Goal: Transaction & Acquisition: Purchase product/service

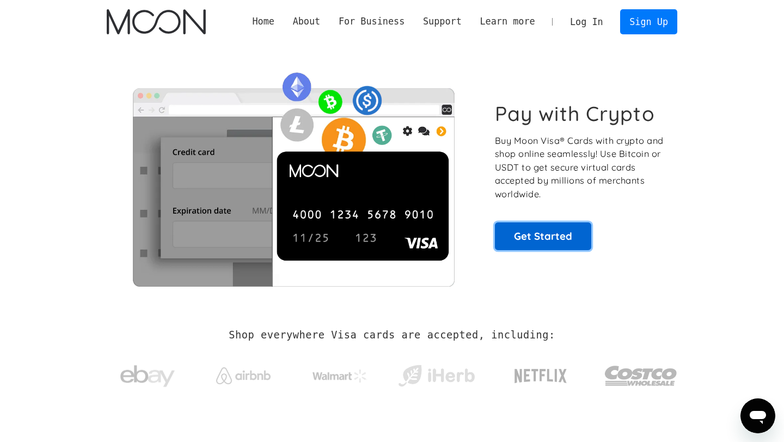
click at [534, 231] on link "Get Started" at bounding box center [543, 235] width 96 height 27
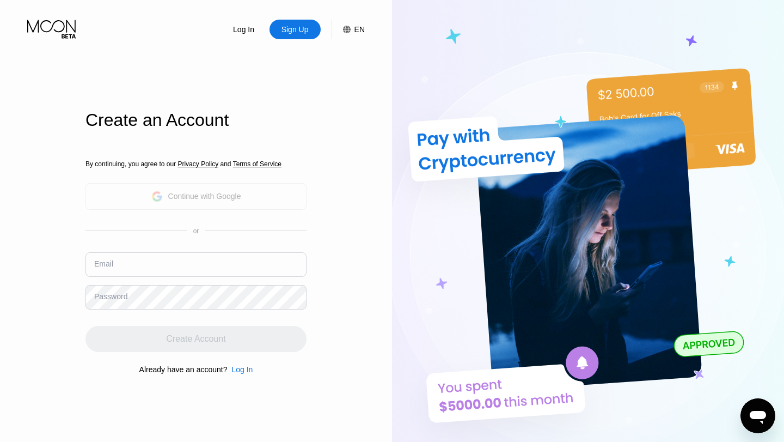
click at [196, 199] on div "Continue with Google" at bounding box center [204, 196] width 73 height 9
click at [164, 271] on input "text" at bounding box center [195, 264] width 221 height 25
paste input "ustiniaashemiakova@mail.ruИзображение профиля ustiniaashemiakova@mail.ru"
drag, startPoint x: 201, startPoint y: 270, endPoint x: 192, endPoint y: 264, distance: 10.7
click at [192, 264] on input "ustiniaashemiakova@mail.ruИзображение профиля ustiniaashemiakova@mail.ru" at bounding box center [195, 264] width 221 height 25
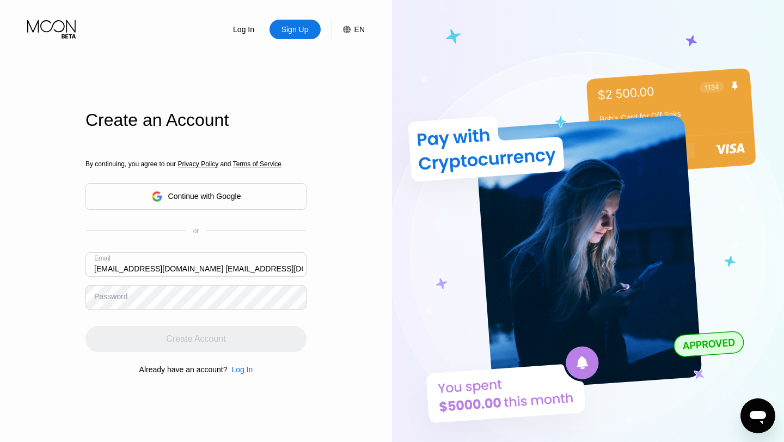
drag, startPoint x: 293, startPoint y: 268, endPoint x: 195, endPoint y: 271, distance: 98.1
click at [195, 271] on input "ustiniaashemiakova@mail.ru ustiniaashemiakova@mail.ru" at bounding box center [195, 264] width 221 height 25
type input "ustiniaashemiakova@mail.ru"
click at [192, 107] on div "Create an Account By continuing, you agree to our Privacy Policy and Terms of S…" at bounding box center [195, 254] width 221 height 486
click at [195, 114] on div "Create an Account" at bounding box center [195, 120] width 221 height 20
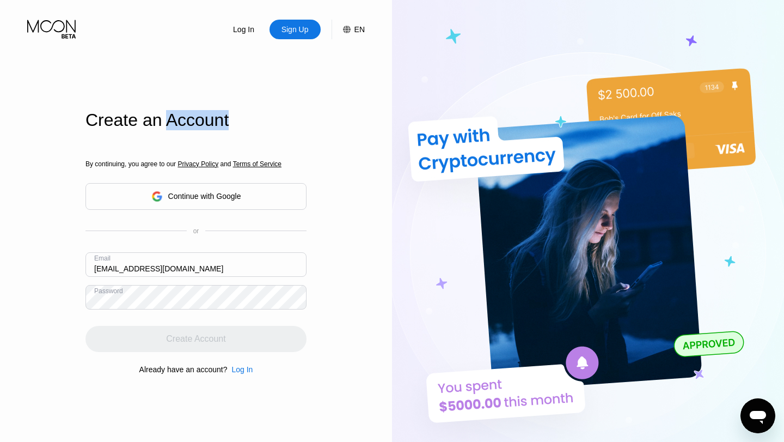
click at [195, 114] on div "Create an Account" at bounding box center [195, 120] width 221 height 20
click at [193, 122] on div "Create an Account" at bounding box center [195, 120] width 221 height 20
click at [194, 121] on div "Create an Account" at bounding box center [195, 120] width 221 height 20
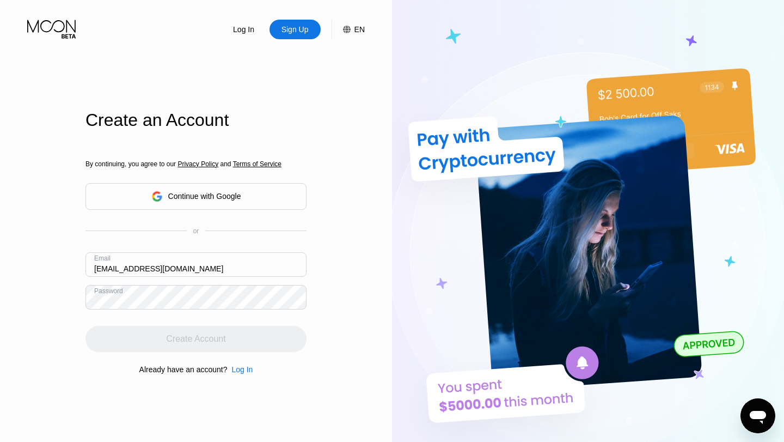
click at [231, 344] on div "Create Account" at bounding box center [195, 339] width 221 height 26
click at [115, 319] on div "By continuing, you agree to our Privacy Policy and Terms of Service Continue wi…" at bounding box center [195, 267] width 221 height 262
click at [226, 345] on div "Create Account" at bounding box center [195, 339] width 221 height 26
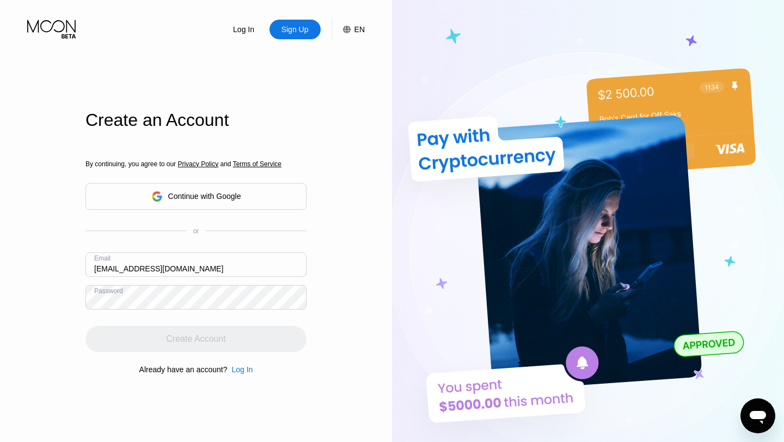
click at [226, 345] on div "Create Account" at bounding box center [195, 339] width 221 height 26
click at [213, 312] on div "By continuing, you agree to our Privacy Policy and Terms of Service Continue wi…" at bounding box center [195, 267] width 221 height 262
click at [243, 368] on div "Log In" at bounding box center [241, 369] width 21 height 9
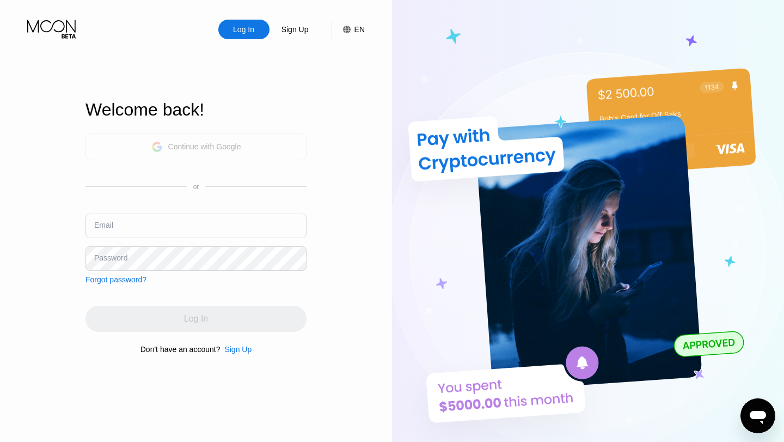
click at [223, 148] on div "Continue with Google" at bounding box center [204, 146] width 73 height 9
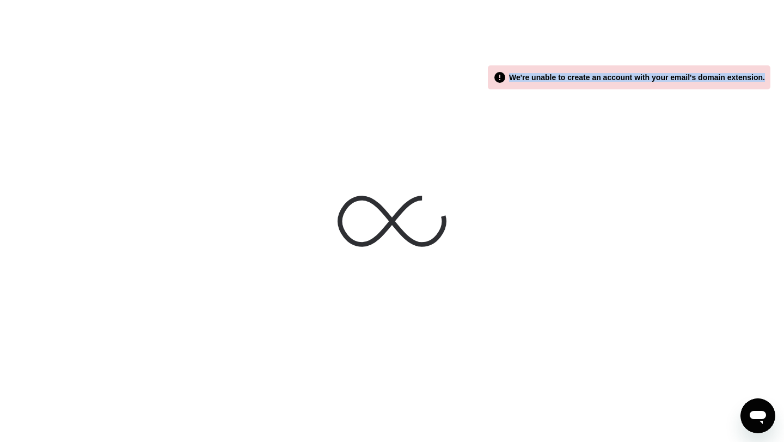
drag, startPoint x: 506, startPoint y: 80, endPoint x: 784, endPoint y: 94, distance: 278.0
click at [784, 94] on div " We're unable to create an account with your email's domain extension. Main Fo…" at bounding box center [392, 221] width 784 height 442
copy div "We're unable to create an account with your email's domain extension."
click at [540, 83] on div " We're unable to create an account with your email's domain extension." at bounding box center [629, 77] width 272 height 13
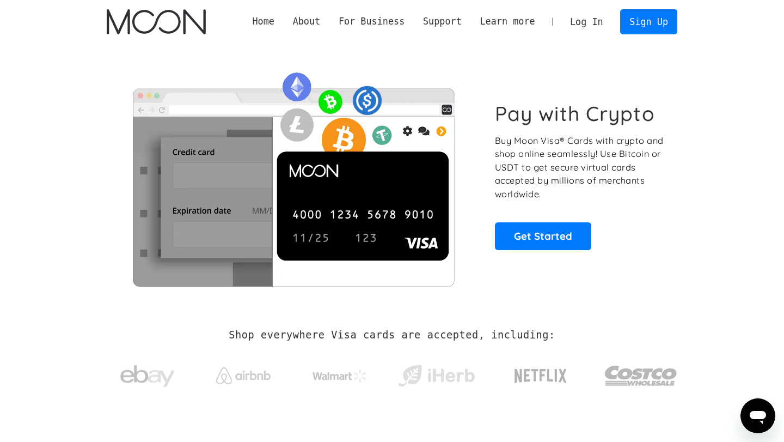
click at [591, 28] on link "Log In" at bounding box center [586, 22] width 51 height 24
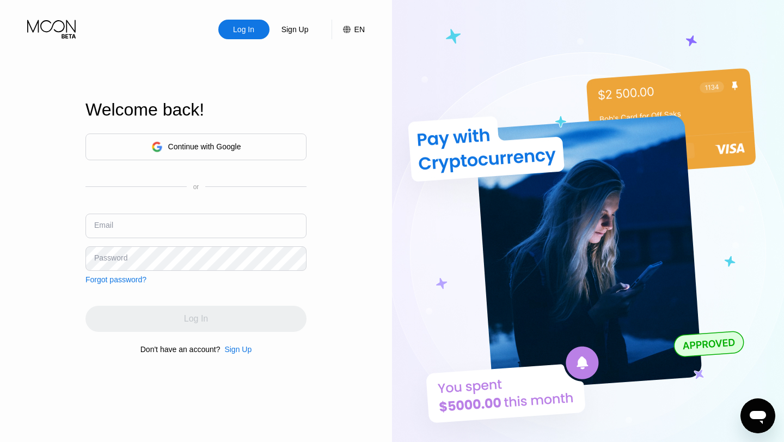
click at [301, 30] on div "Sign Up" at bounding box center [294, 29] width 29 height 11
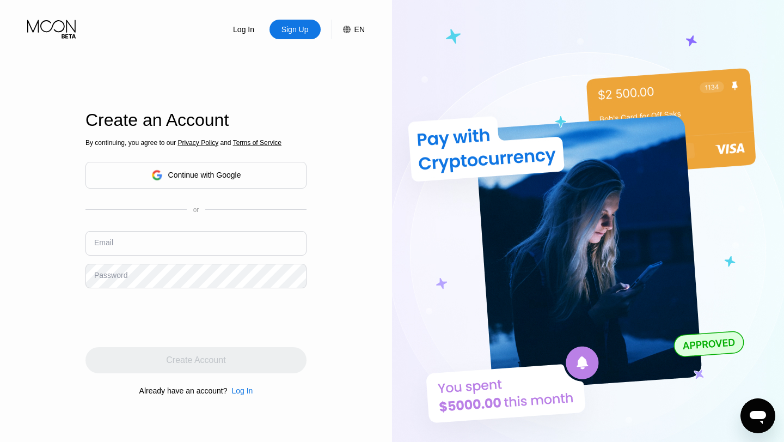
click at [154, 250] on input "text" at bounding box center [195, 243] width 221 height 25
click at [198, 240] on input "text" at bounding box center [195, 243] width 221 height 25
paste input "ustiniaashemiakova@mail.ru"
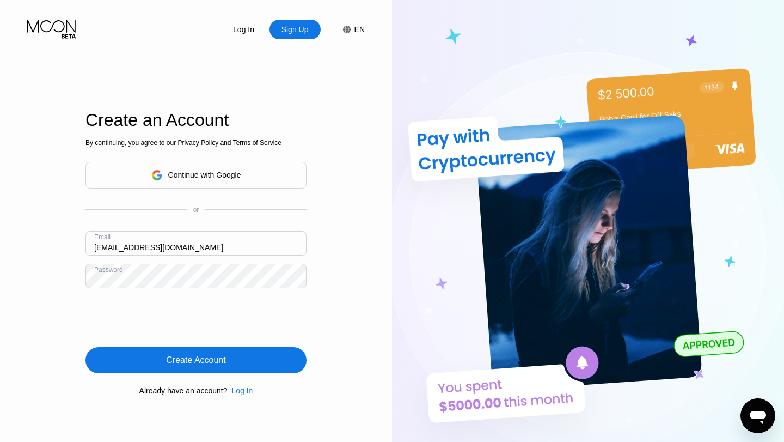
click at [218, 359] on div "Create Account" at bounding box center [195, 359] width 59 height 11
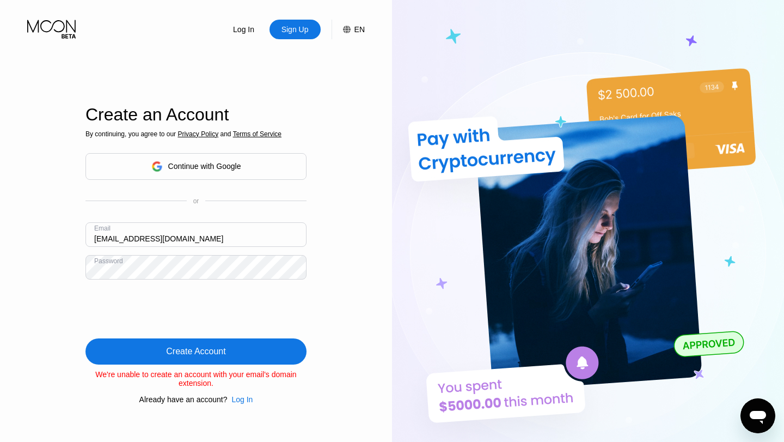
click at [217, 353] on div "Create Account" at bounding box center [195, 351] width 59 height 11
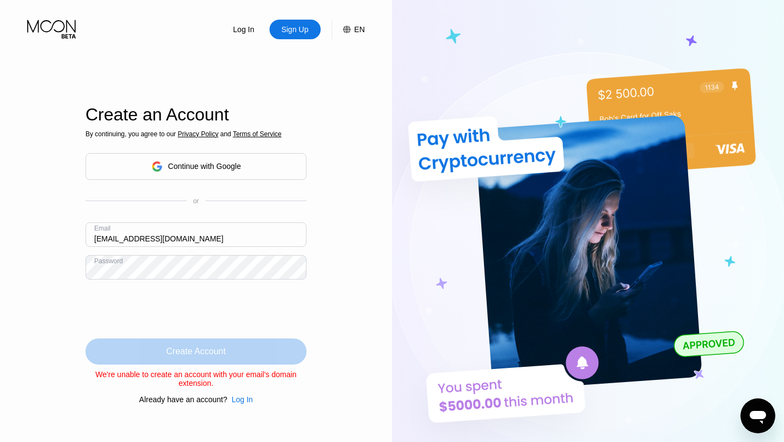
click at [209, 353] on div "Create Account" at bounding box center [195, 351] width 59 height 11
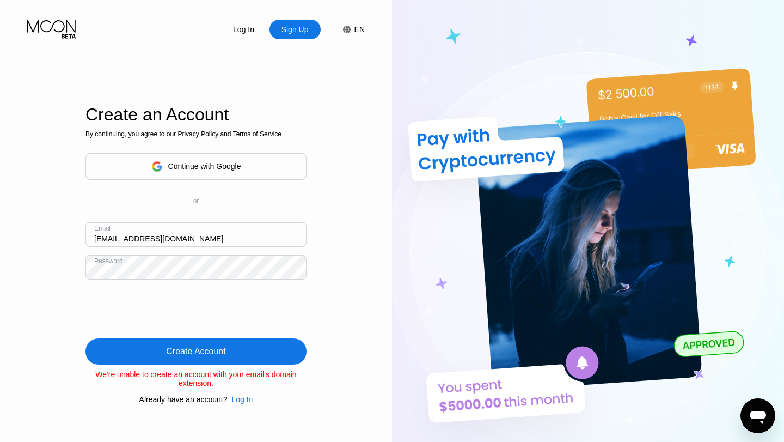
click at [197, 358] on div "Create Account" at bounding box center [195, 351] width 221 height 26
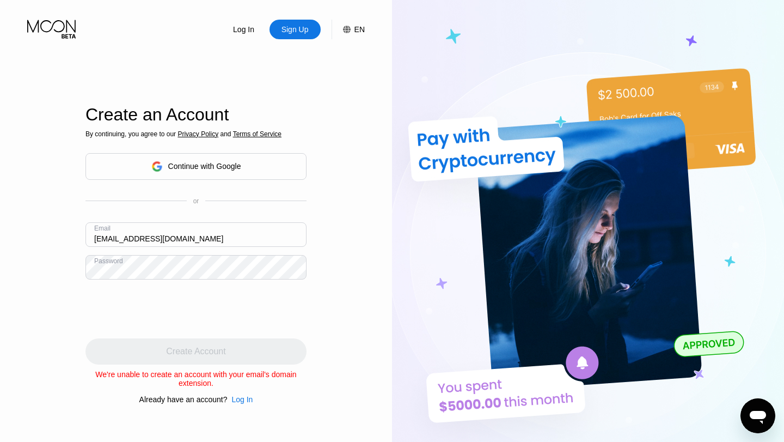
drag, startPoint x: 207, startPoint y: 234, endPoint x: 135, endPoint y: 235, distance: 72.4
click at [136, 236] on input "ustiniaashemiakova@mail.ru" at bounding box center [195, 234] width 221 height 25
type input "miakova@mail.ruustiniaashe"
drag, startPoint x: 199, startPoint y: 238, endPoint x: 101, endPoint y: 226, distance: 98.2
click at [103, 226] on div "Email miakova@mail.ruustiniaashe" at bounding box center [195, 238] width 221 height 33
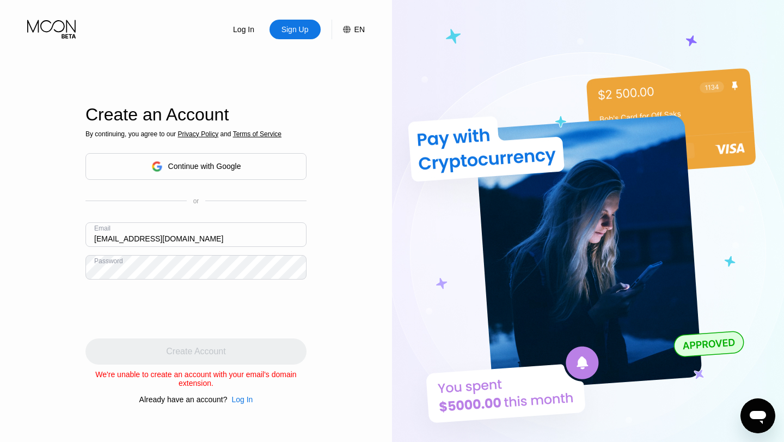
type input "[EMAIL_ADDRESS][DOMAIN_NAME]"
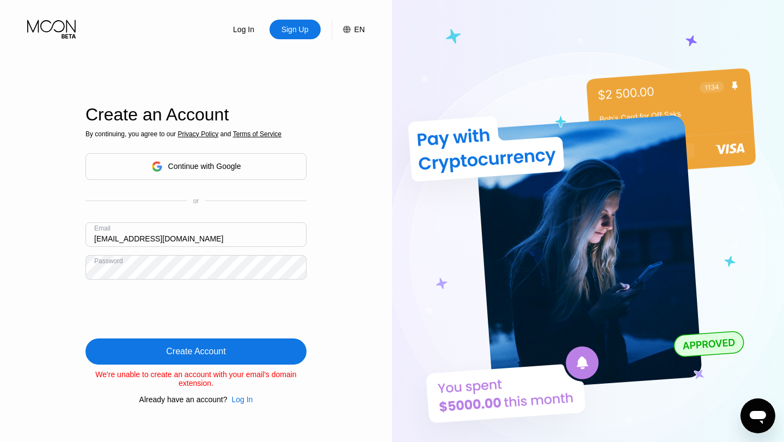
click at [203, 349] on div "Create Account" at bounding box center [195, 351] width 59 height 11
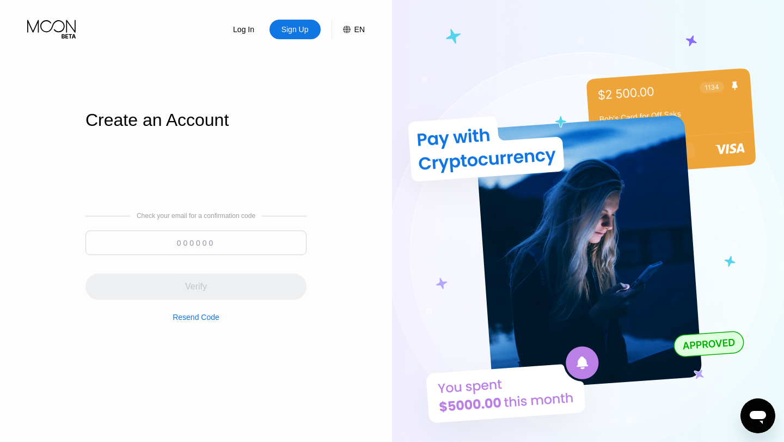
click at [188, 242] on input at bounding box center [195, 242] width 221 height 25
paste input "594498"
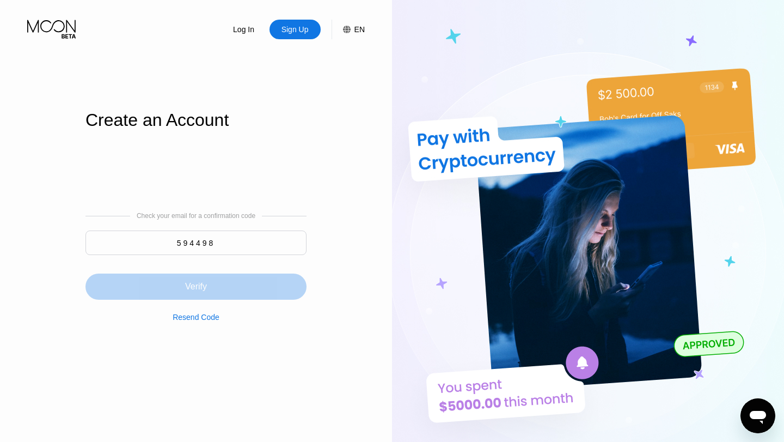
click at [204, 285] on div "Verify" at bounding box center [196, 286] width 22 height 11
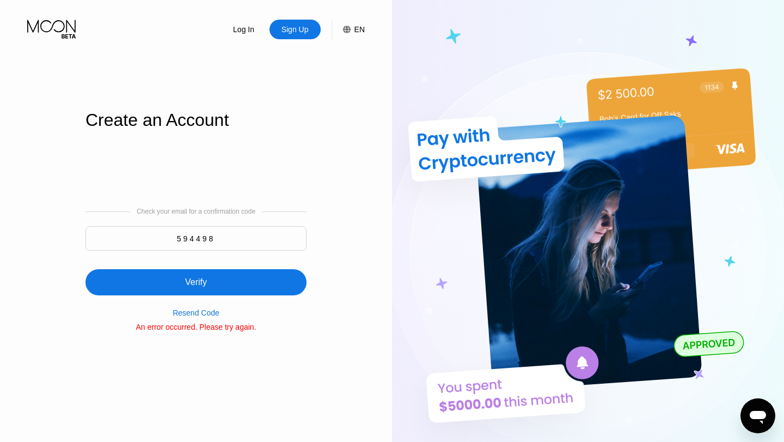
click at [236, 287] on div "Verify" at bounding box center [195, 282] width 221 height 26
click at [199, 313] on div "Resend Code" at bounding box center [196, 312] width 47 height 9
click at [195, 311] on div "Resend Code" at bounding box center [196, 312] width 47 height 9
click at [260, 232] on input "594498" at bounding box center [195, 238] width 221 height 25
click at [253, 229] on input "594498" at bounding box center [195, 238] width 221 height 25
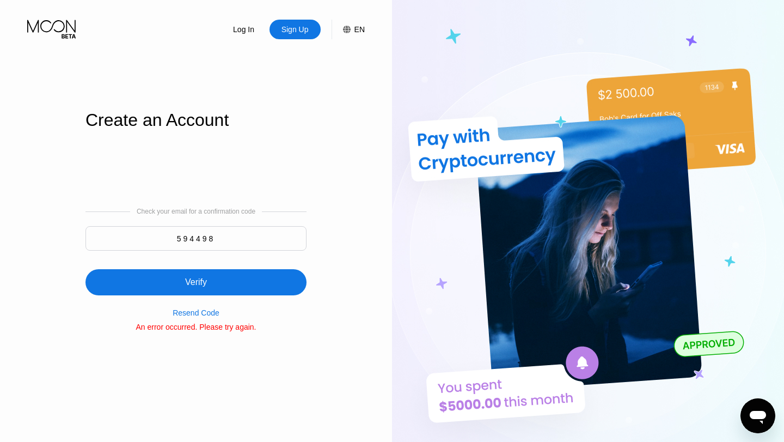
click at [251, 235] on input "594498" at bounding box center [195, 238] width 221 height 25
type input "594498"
click at [191, 280] on div "Verify" at bounding box center [196, 282] width 22 height 11
click at [201, 308] on div "Resend Code" at bounding box center [196, 312] width 47 height 9
click at [199, 317] on div "Resend Code" at bounding box center [196, 312] width 47 height 9
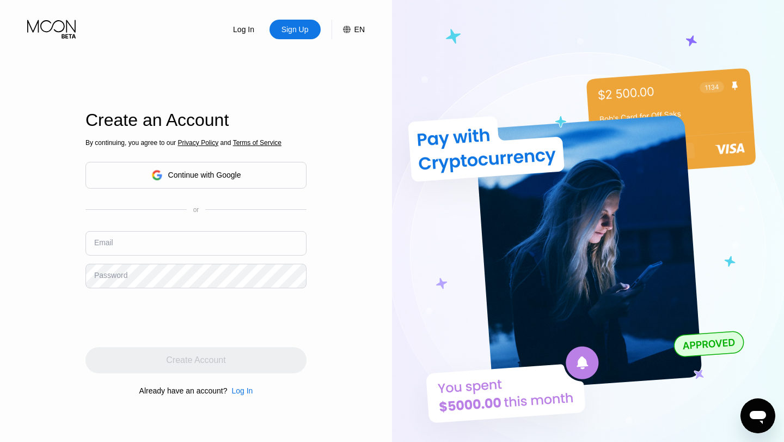
click at [165, 237] on input "text" at bounding box center [195, 243] width 221 height 25
type input "[EMAIL_ADDRESS][DOMAIN_NAME]"
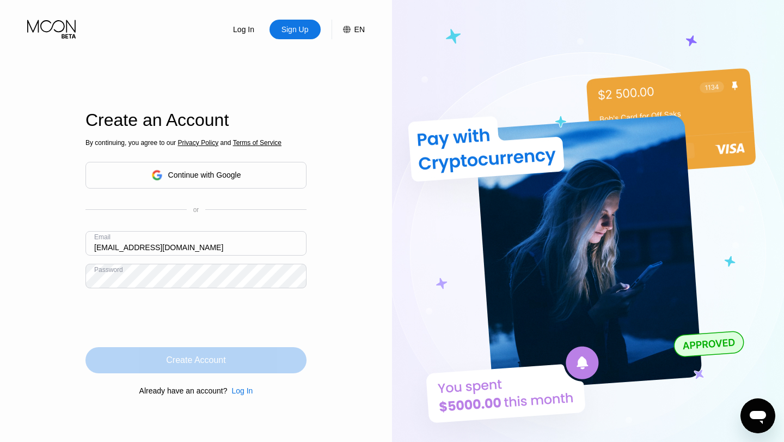
click at [222, 350] on div "Create Account" at bounding box center [195, 360] width 221 height 26
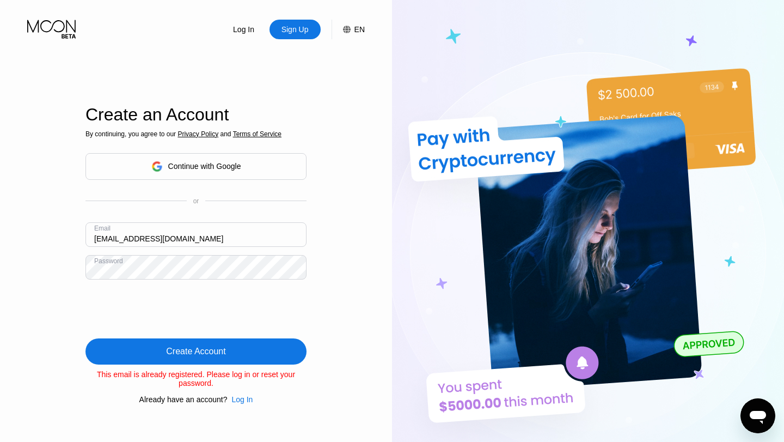
click at [239, 405] on div "Create an Account By continuing, you agree to our Privacy Policy and Terms of S…" at bounding box center [195, 254] width 221 height 486
click at [241, 398] on div "Log In" at bounding box center [241, 399] width 21 height 9
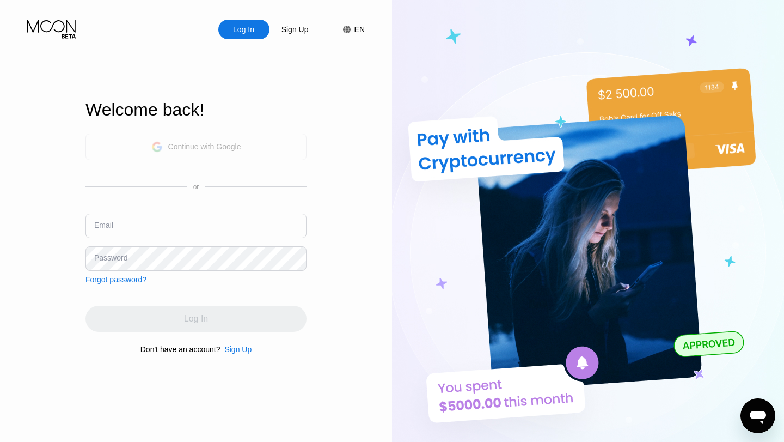
click at [217, 151] on div "Continue with Google" at bounding box center [196, 146] width 90 height 17
click at [160, 224] on input "text" at bounding box center [195, 225] width 221 height 25
click at [138, 225] on input "mila" at bounding box center [195, 225] width 221 height 25
type input "[EMAIL_ADDRESS][DOMAIN_NAME]"
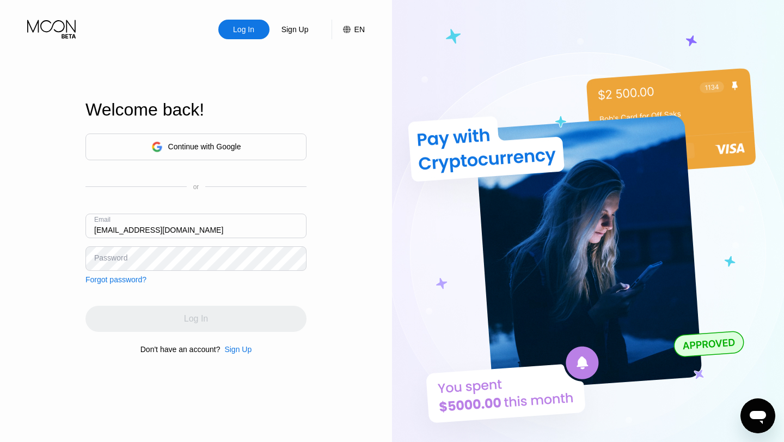
click at [169, 243] on div "Email milanaivaaa19@gmail.com" at bounding box center [195, 229] width 221 height 33
click at [696, 15] on img at bounding box center [588, 243] width 392 height 486
click at [337, 296] on div "Log In Sign Up EN Language Select an item Save Welcome back! Continue with Goog…" at bounding box center [196, 243] width 392 height 486
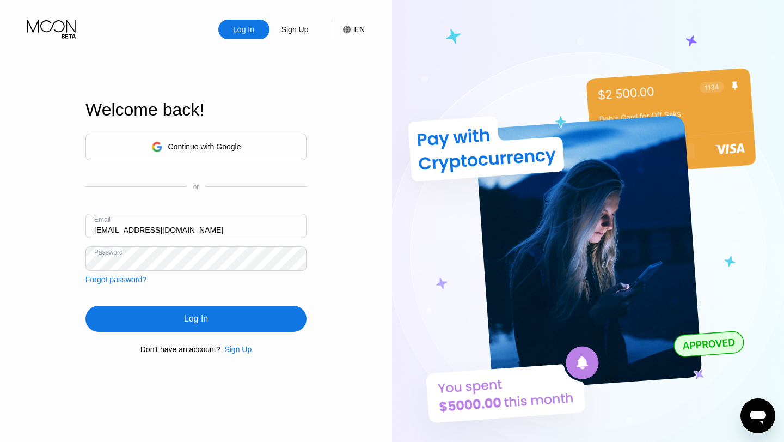
click at [281, 325] on div "Log In" at bounding box center [195, 318] width 221 height 26
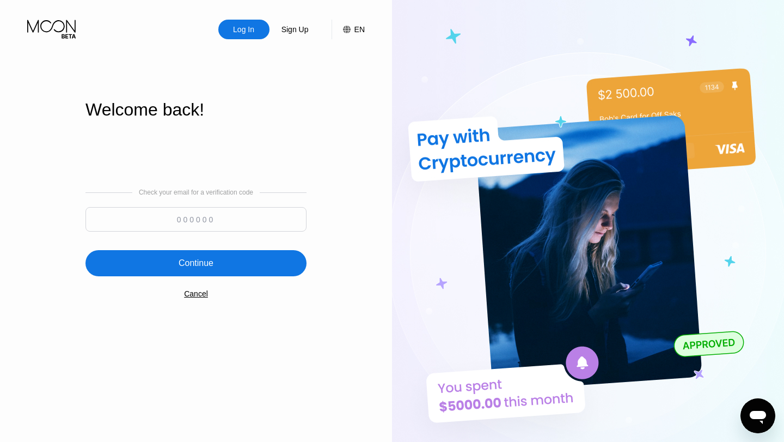
click at [245, 215] on input at bounding box center [195, 219] width 221 height 25
type input "218747"
click at [246, 257] on div "Continue" at bounding box center [195, 263] width 221 height 26
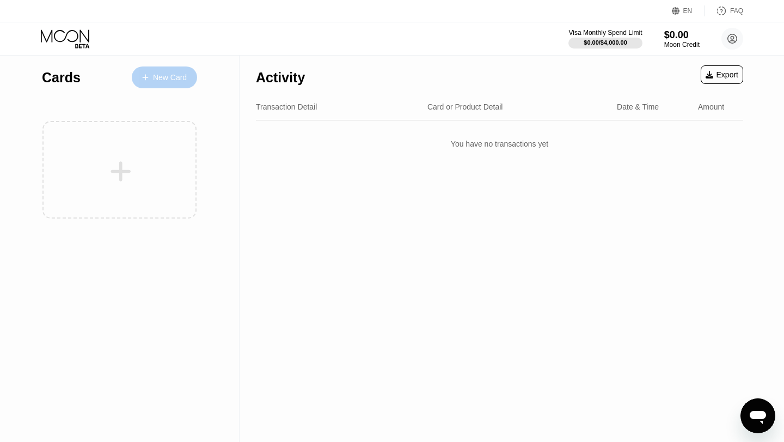
click at [170, 75] on div "New Card" at bounding box center [170, 77] width 34 height 9
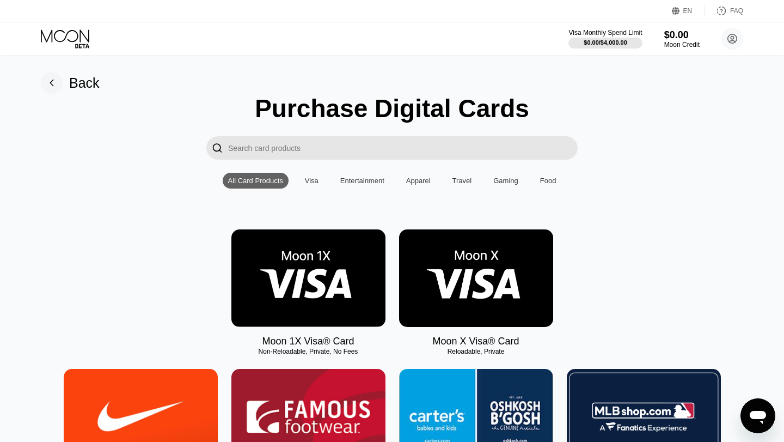
click at [508, 269] on img at bounding box center [476, 277] width 154 height 97
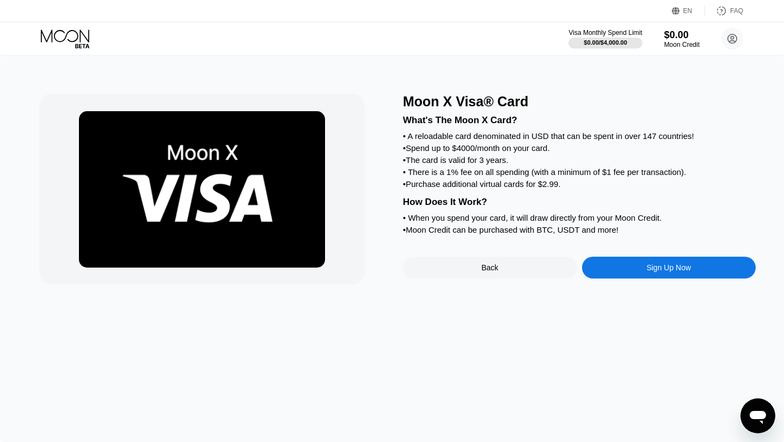
click at [461, 267] on div "Back" at bounding box center [490, 267] width 174 height 22
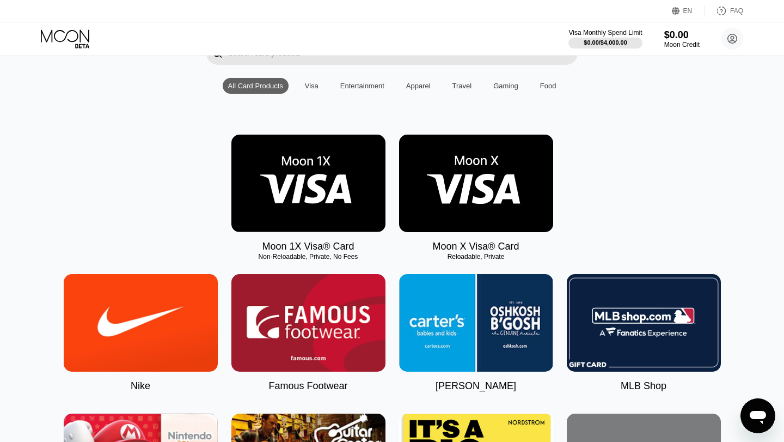
scroll to position [82, 0]
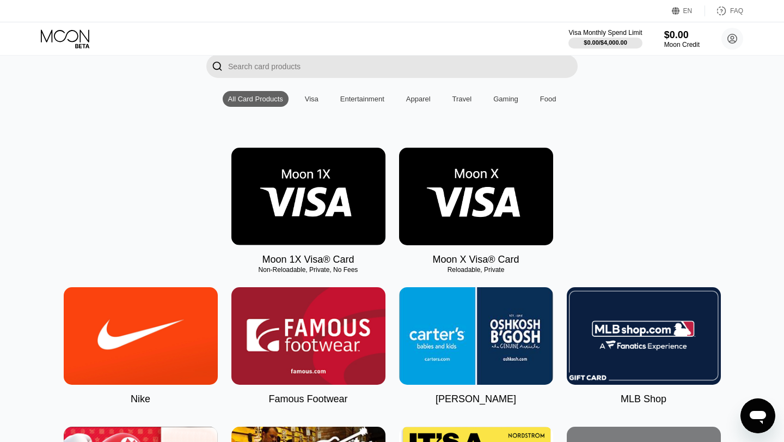
click at [278, 184] on img at bounding box center [308, 196] width 154 height 97
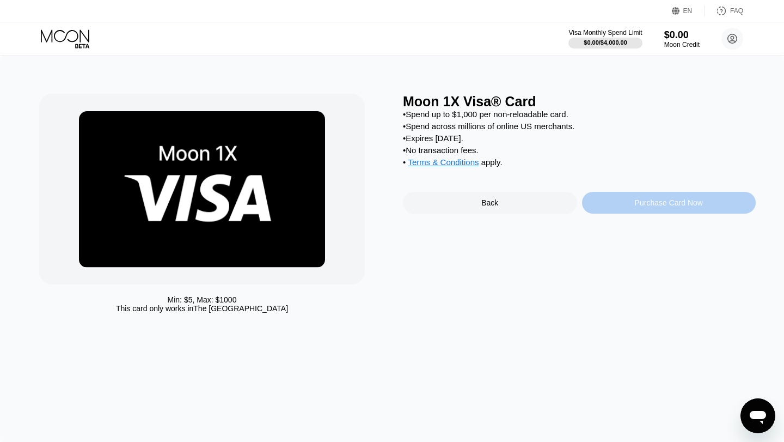
click at [686, 200] on div "Purchase Card Now" at bounding box center [669, 202] width 68 height 9
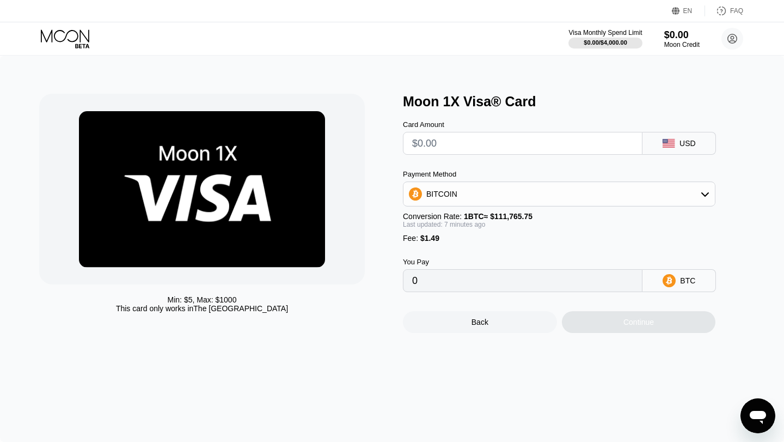
click at [521, 137] on input "text" at bounding box center [522, 143] width 221 height 22
click at [491, 191] on div "BITCOIN" at bounding box center [559, 194] width 311 height 22
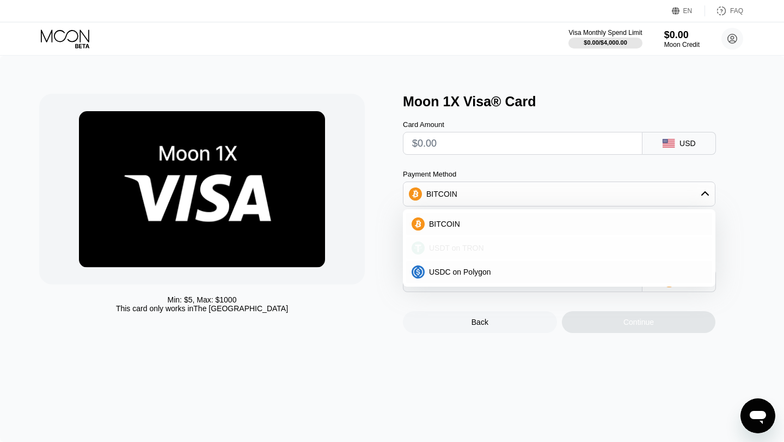
click at [450, 242] on div "USDT on TRON" at bounding box center [559, 248] width 306 height 22
type input "0.00"
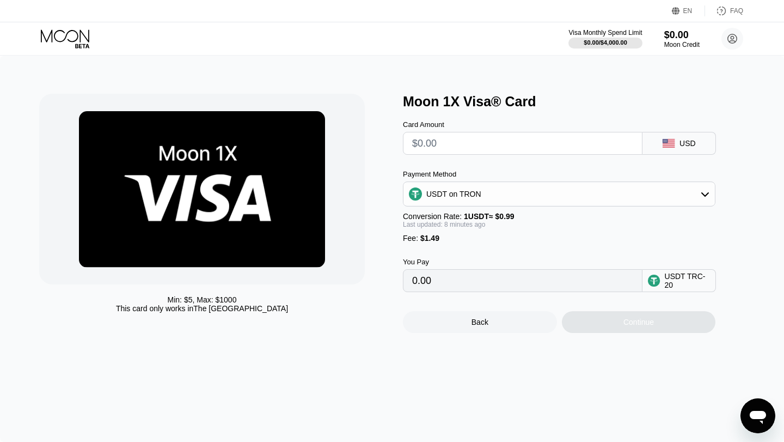
drag, startPoint x: 440, startPoint y: 237, endPoint x: 419, endPoint y: 237, distance: 21.2
click at [418, 237] on div "Fee : $1.49" at bounding box center [559, 238] width 313 height 9
drag, startPoint x: 419, startPoint y: 237, endPoint x: 454, endPoint y: 240, distance: 35.0
click at [455, 237] on div "Fee : $1.49" at bounding box center [559, 238] width 313 height 9
click at [454, 279] on input "0.00" at bounding box center [522, 281] width 221 height 22
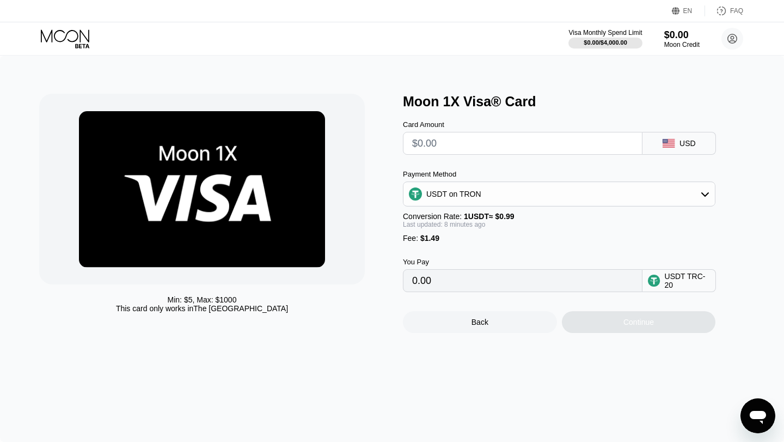
click at [446, 144] on input "text" at bounding box center [522, 143] width 221 height 22
click at [541, 106] on div "Moon 1X Visa® Card" at bounding box center [579, 102] width 353 height 16
drag, startPoint x: 210, startPoint y: 304, endPoint x: 272, endPoint y: 311, distance: 62.4
click at [272, 311] on div "This card only works in [GEOGRAPHIC_DATA]" at bounding box center [202, 308] width 172 height 9
